Goal: Find specific page/section: Find specific page/section

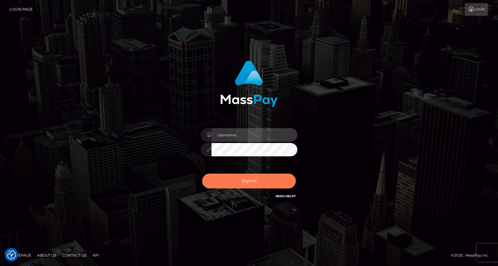
type input "maddie.whop"
click at [240, 177] on button "Sign in" at bounding box center [249, 180] width 94 height 15
type input "maddie.whop"
click at [238, 180] on button "Sign in" at bounding box center [249, 180] width 94 height 15
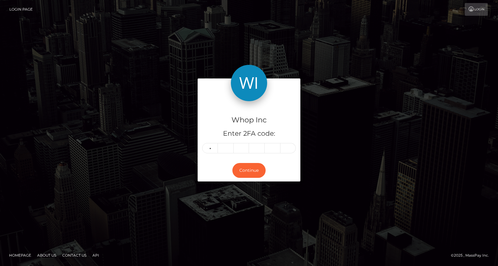
type input "0"
type input "4"
type input "2"
type input "9"
type input "7"
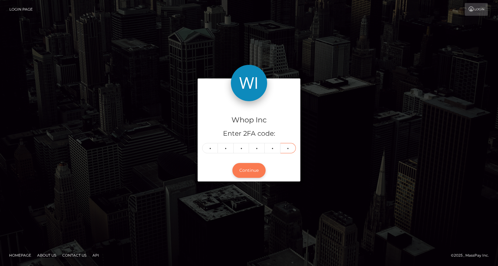
type input "7"
click at [252, 173] on button "Continue" at bounding box center [249, 170] width 33 height 15
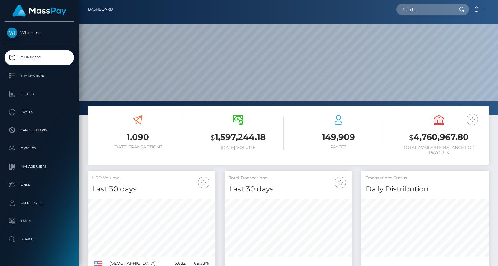
scroll to position [107, 128]
click at [431, 8] on input "text" at bounding box center [425, 9] width 57 height 11
paste input "zer00daay@gmail.com"
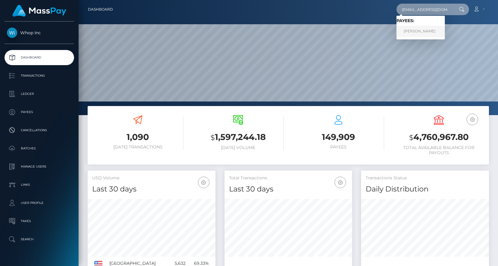
type input "zer00daay@gmail.com"
click at [428, 31] on link "محمد جمال محمد محمد" at bounding box center [421, 31] width 48 height 11
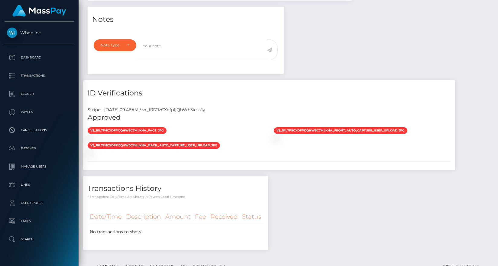
scroll to position [211, 0]
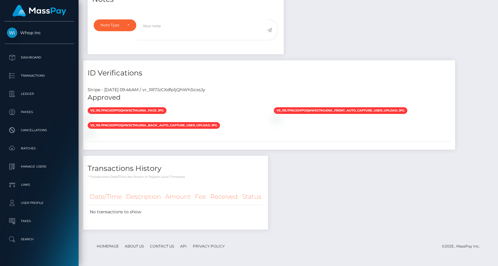
click at [126, 109] on span "vs_1Rl7FnCXdfp1jQhW5C7mLKNA_face.jpg" at bounding box center [127, 110] width 79 height 7
click at [149, 128] on span "vs_1Rl7FnCXdfp1jQhW5C7mLKNA_back_auto_capture_user_upload.jpg" at bounding box center [154, 125] width 132 height 7
